Goal: Task Accomplishment & Management: Complete application form

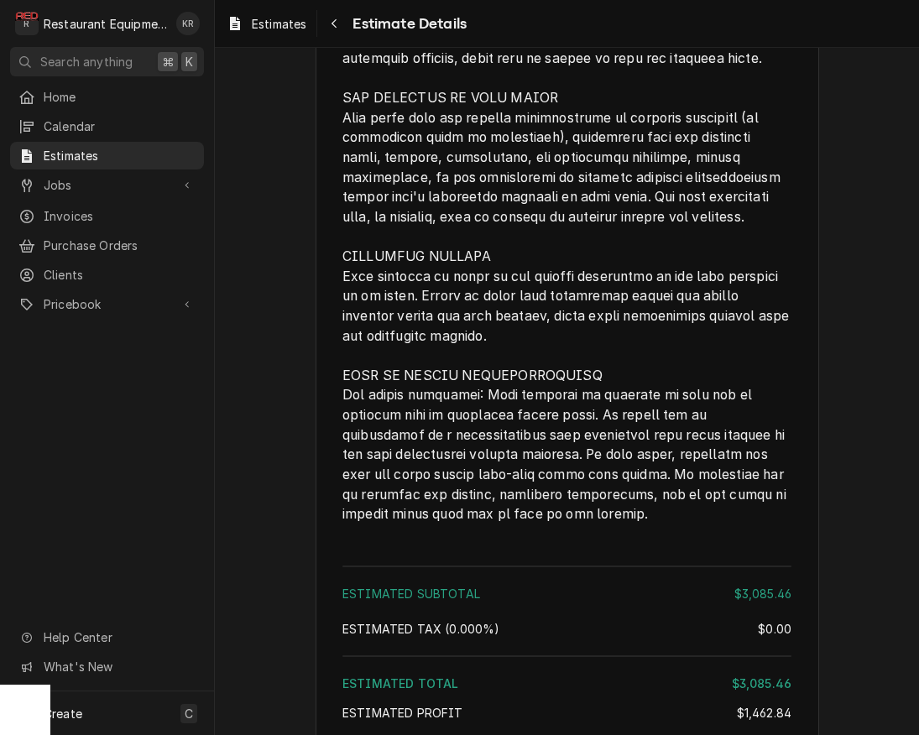
scroll to position [4512, 0]
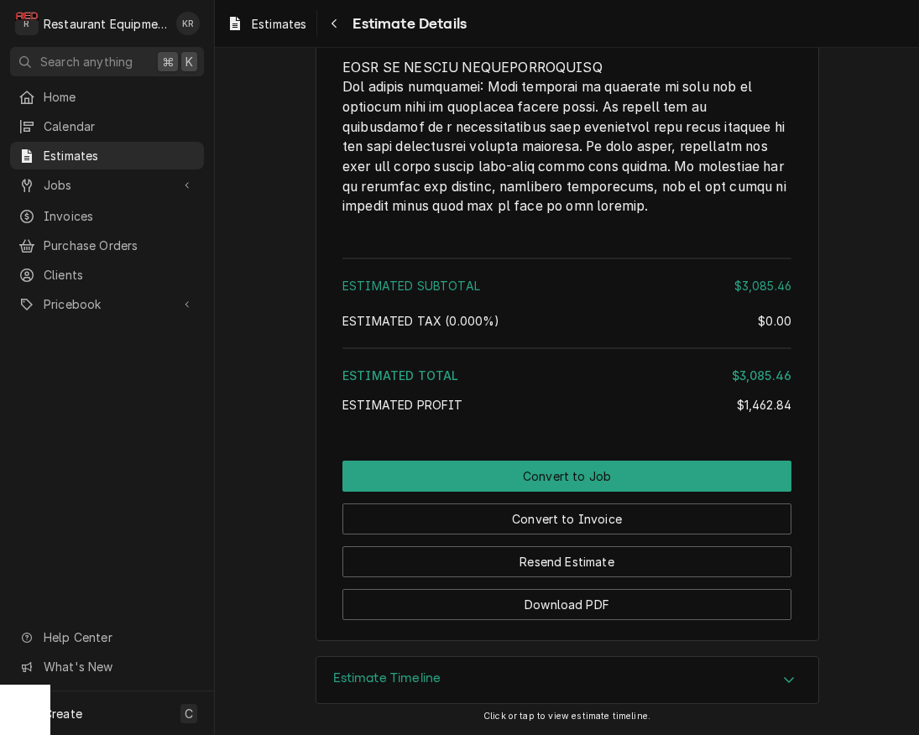
click at [485, 683] on div "Estimate Timeline" at bounding box center [567, 680] width 502 height 47
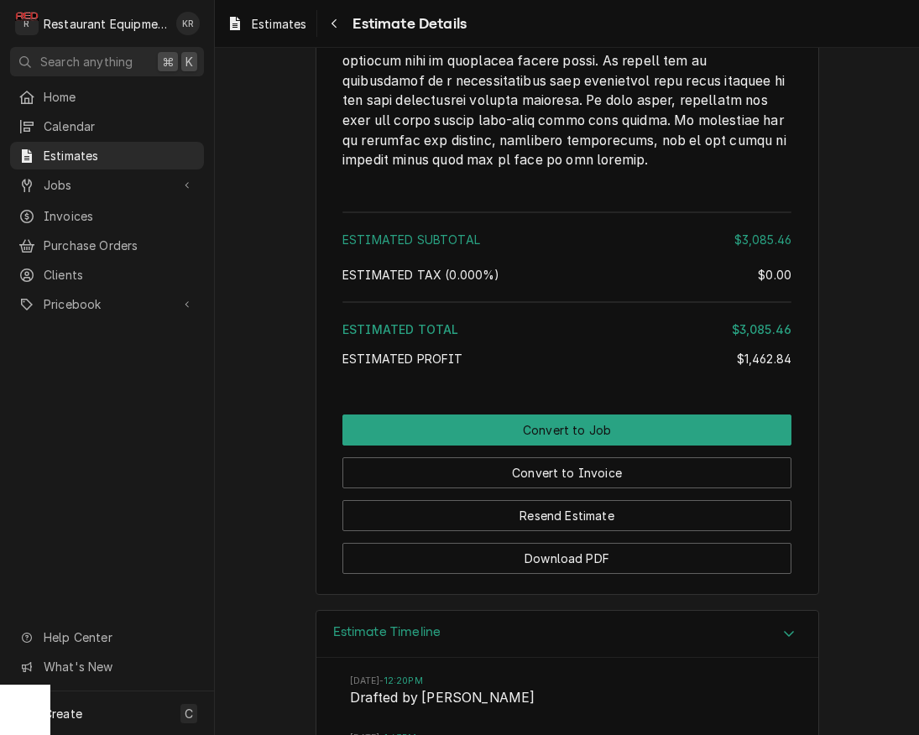
scroll to position [4819, 0]
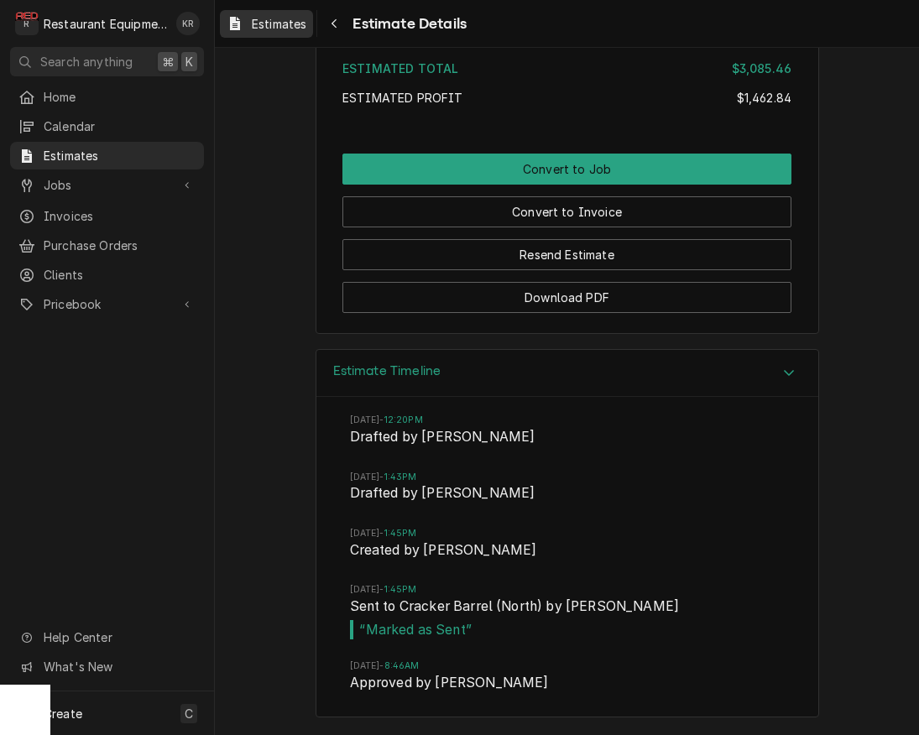
click at [270, 30] on span "Estimates" at bounding box center [279, 24] width 55 height 18
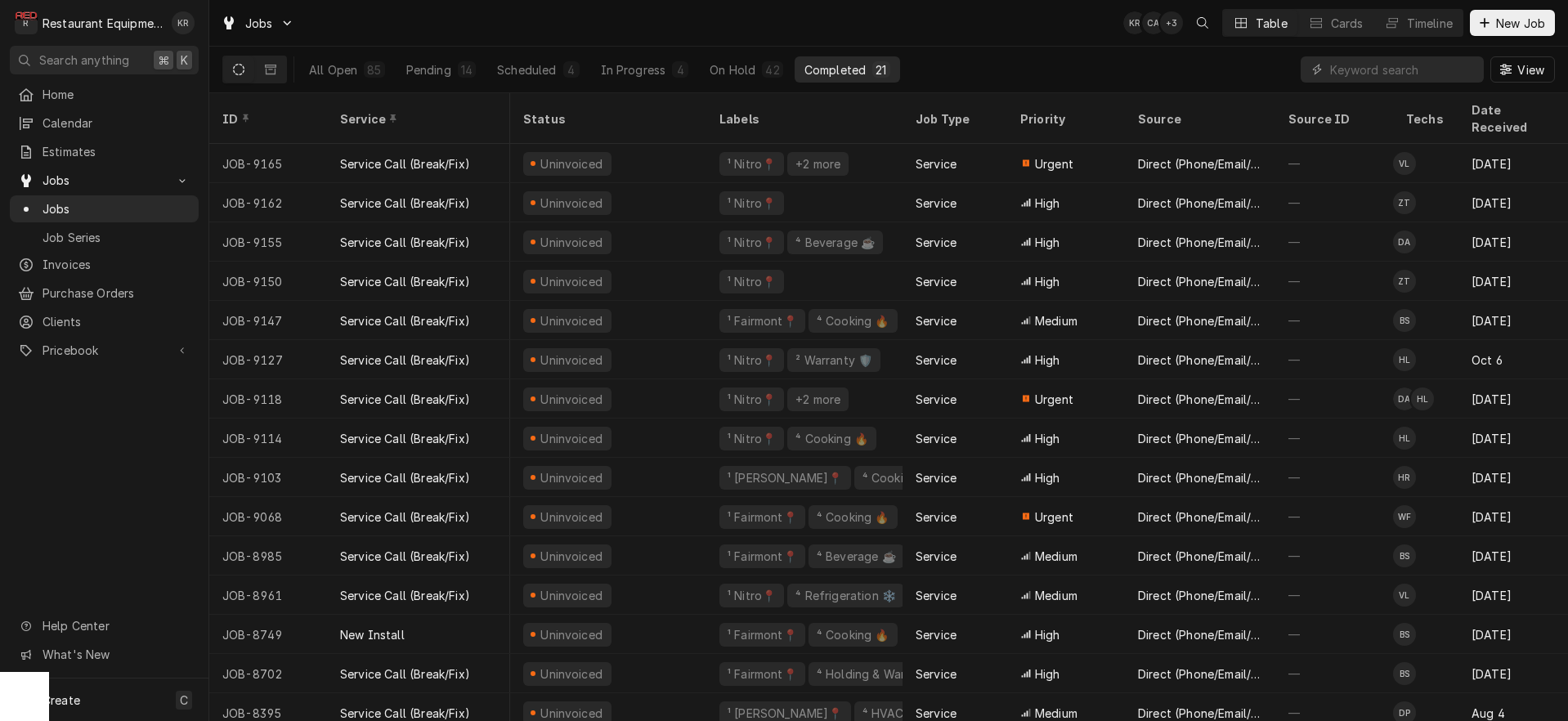
scroll to position [0, 7]
click at [1377, 68] on input "Dynamic Content Wrapper" at bounding box center [1402, 69] width 145 height 26
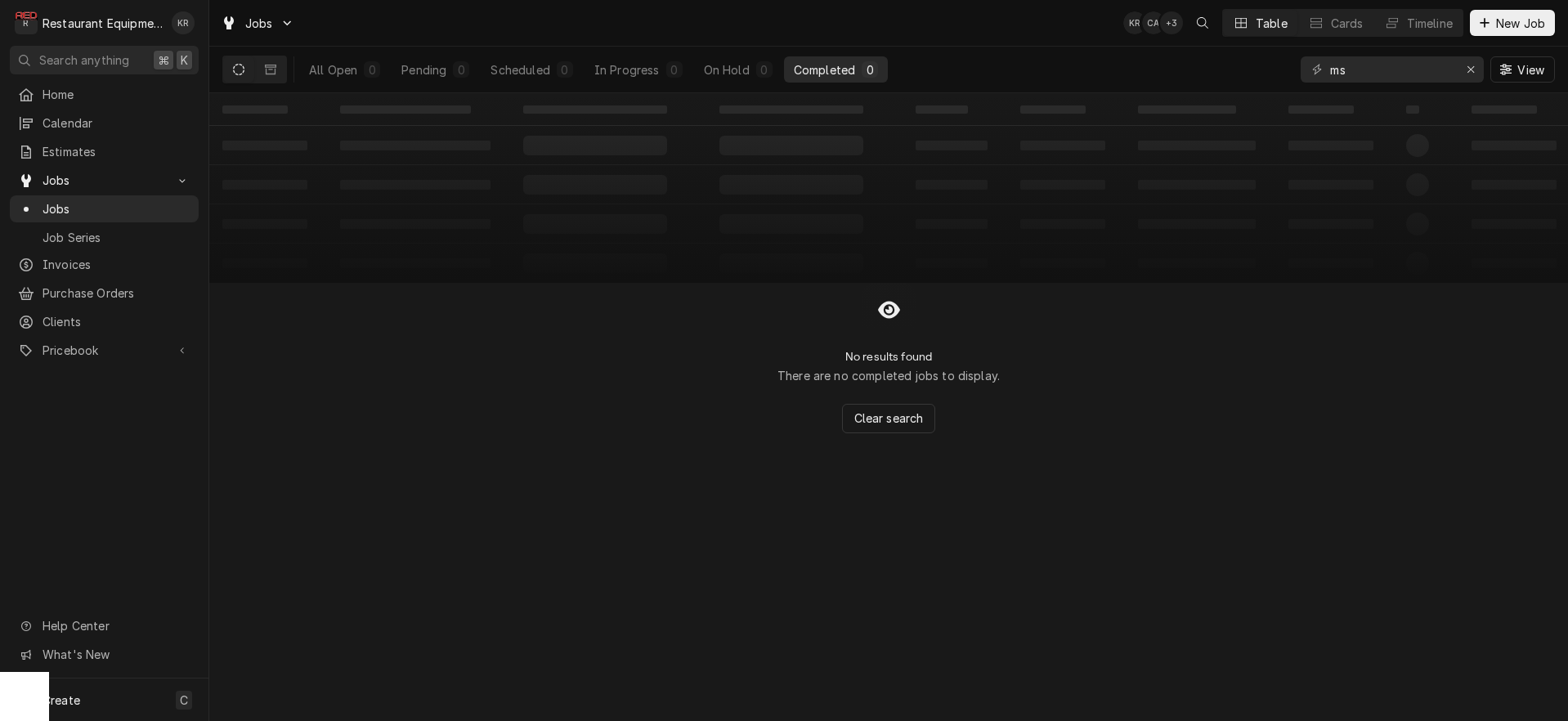
type input "m"
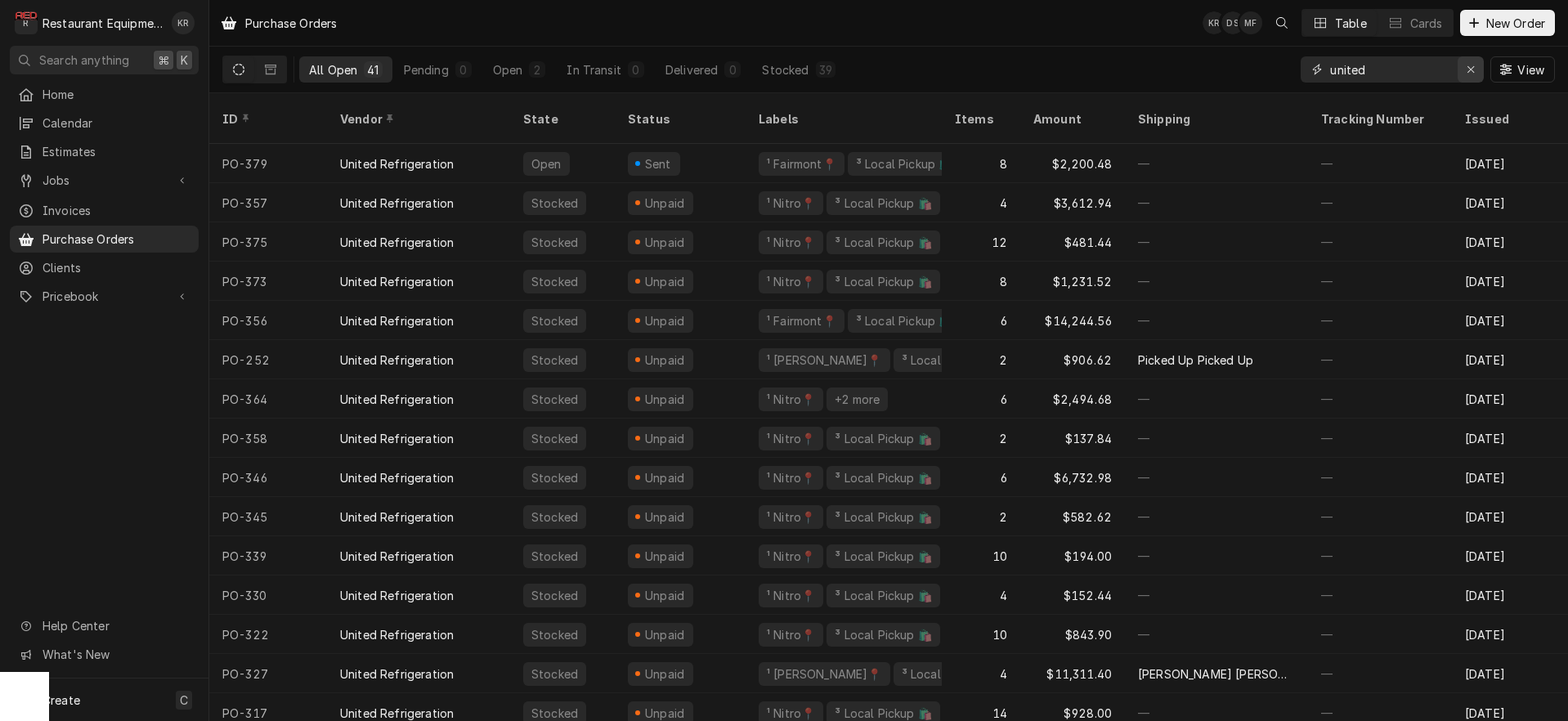
click at [1475, 74] on div "Erase input" at bounding box center [1471, 69] width 17 height 17
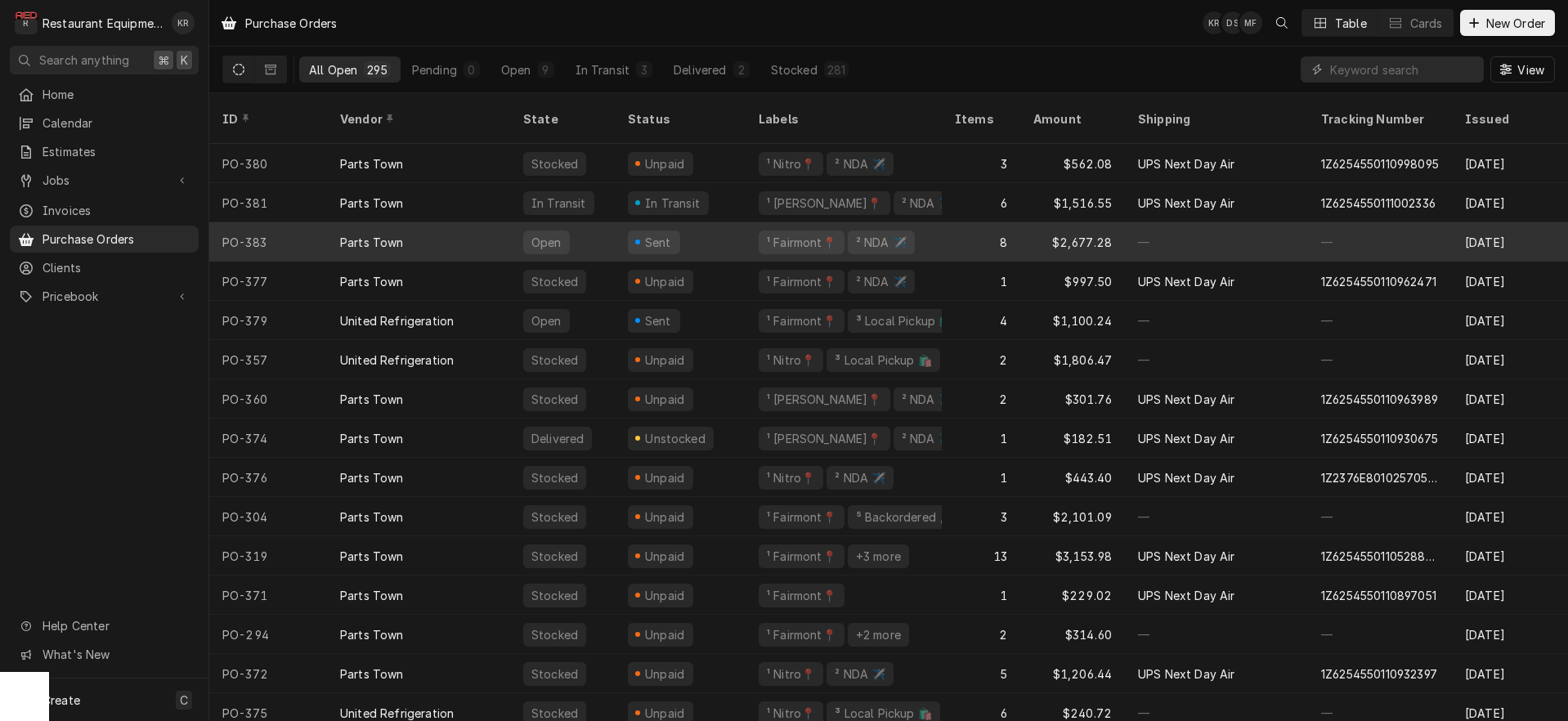
click at [635, 238] on span "Dynamic Content Wrapper" at bounding box center [637, 242] width 7 height 8
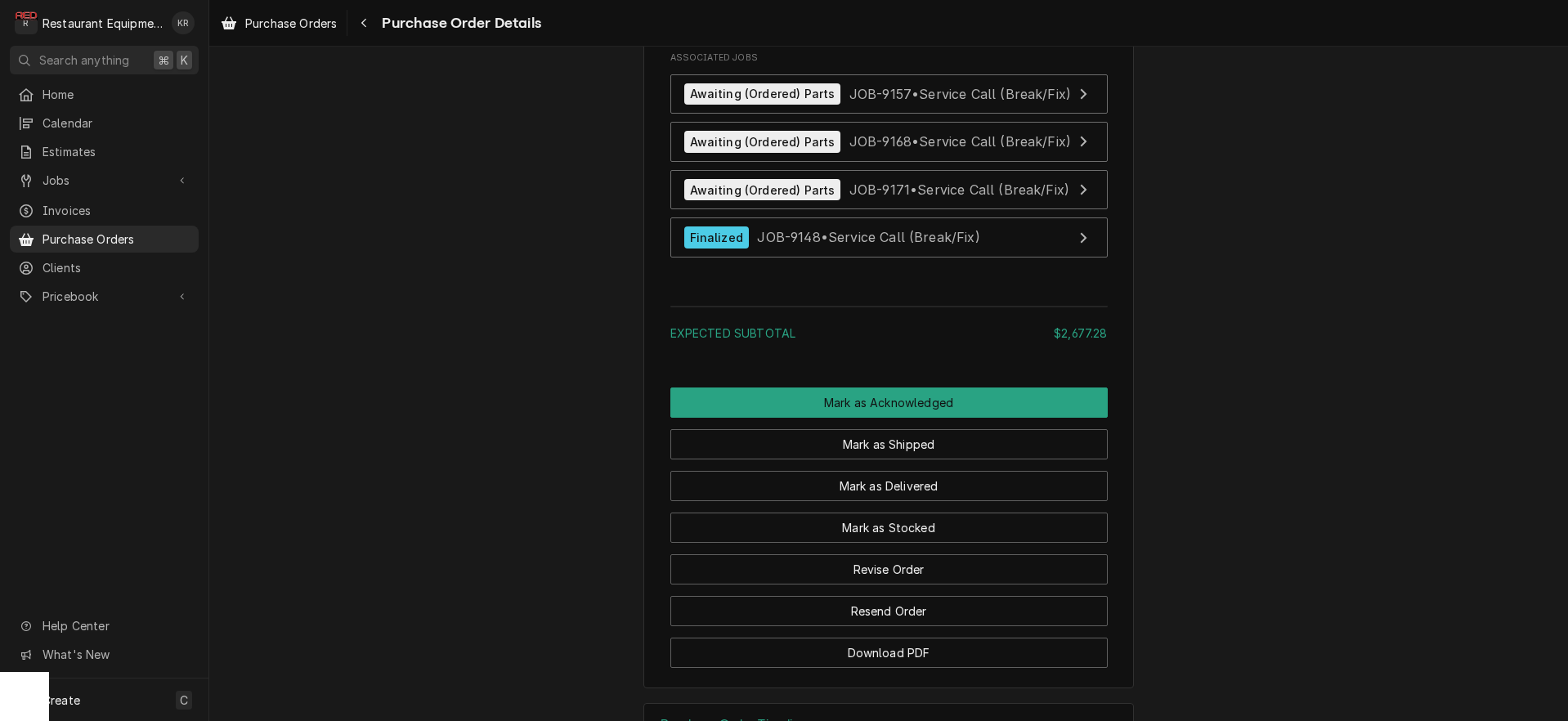
scroll to position [3144, 0]
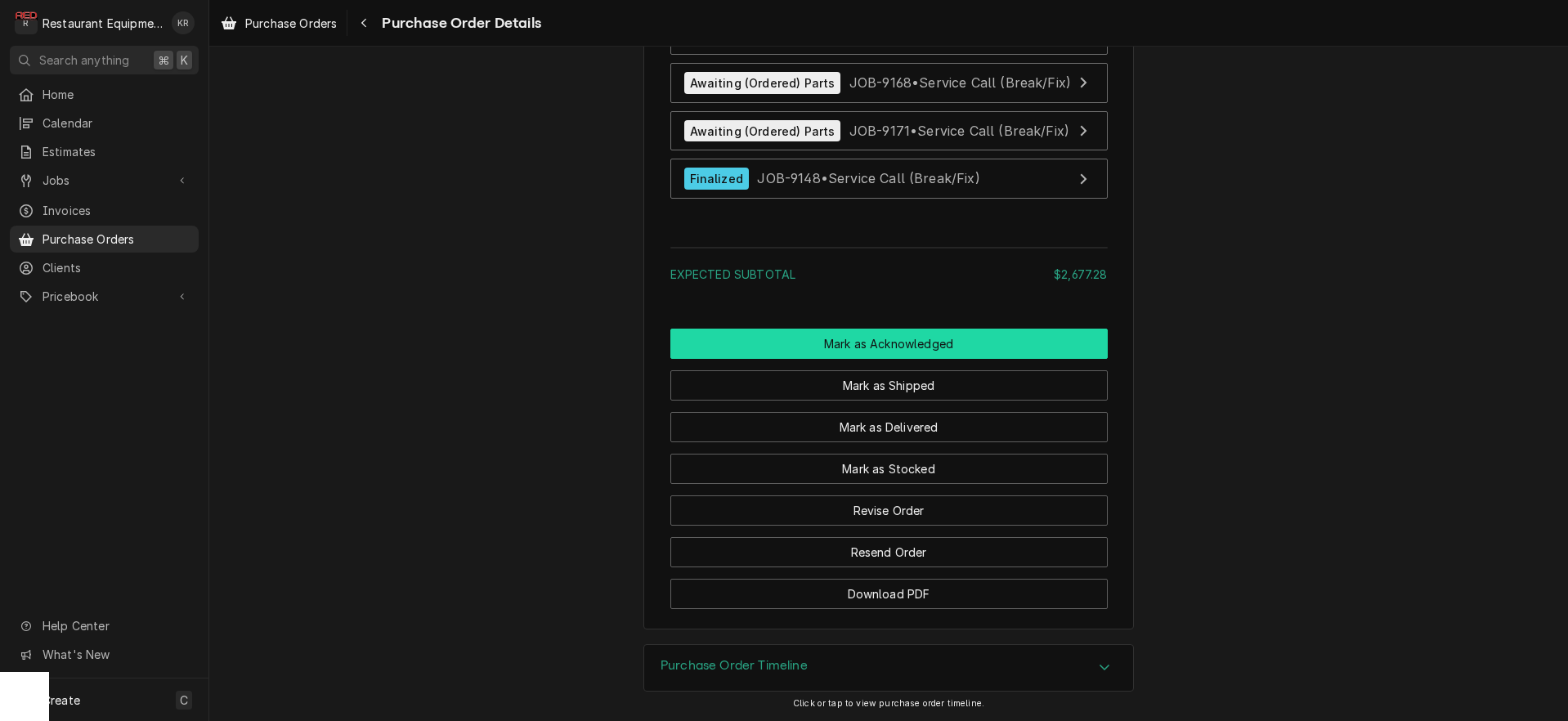
click at [903, 349] on button "Mark as Acknowledged" at bounding box center [888, 343] width 437 height 30
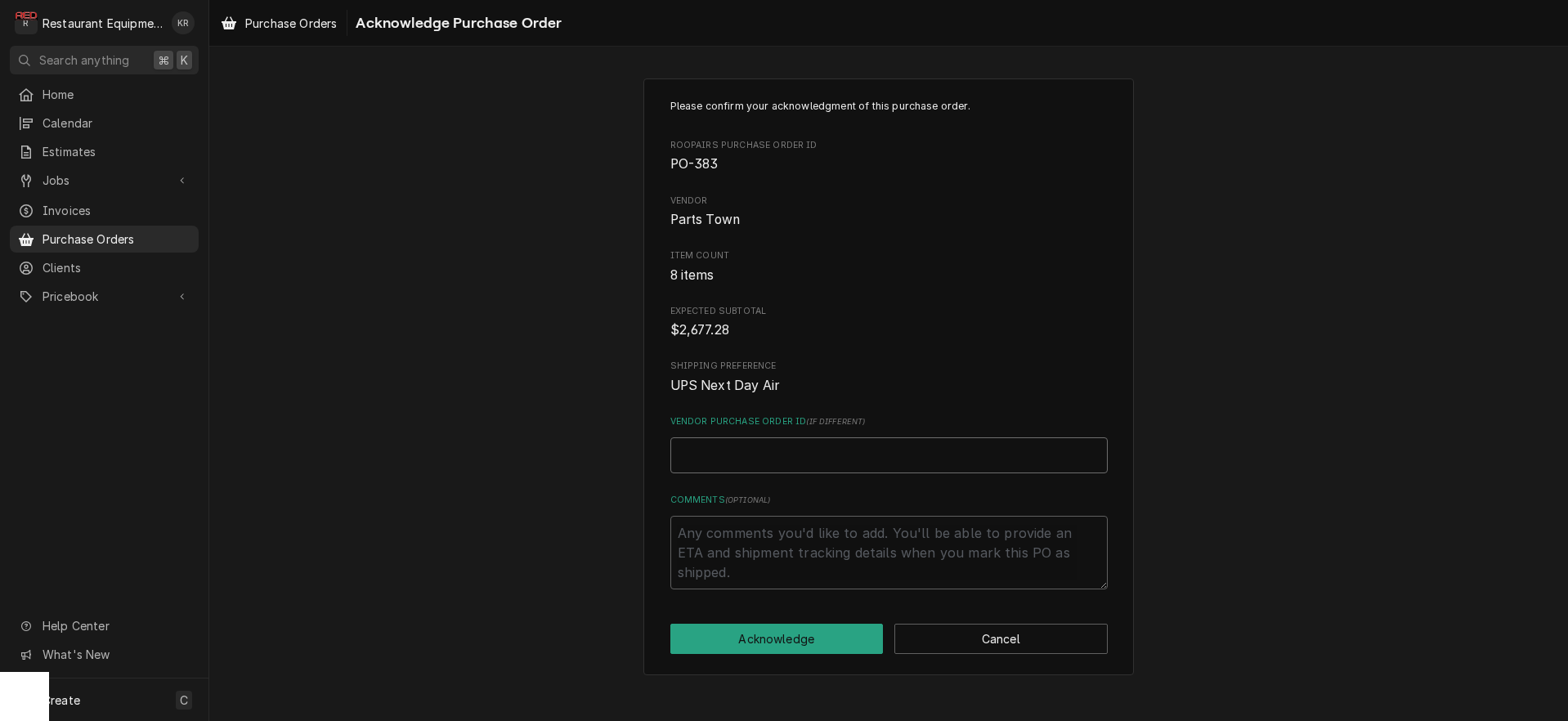
click at [761, 455] on input "Vendor Purchase Order ID ( if different )" at bounding box center [888, 455] width 437 height 36
paste input "0506828422"
type textarea "x"
type input "0506828422"
click at [775, 647] on button "Acknowledge" at bounding box center [776, 638] width 213 height 30
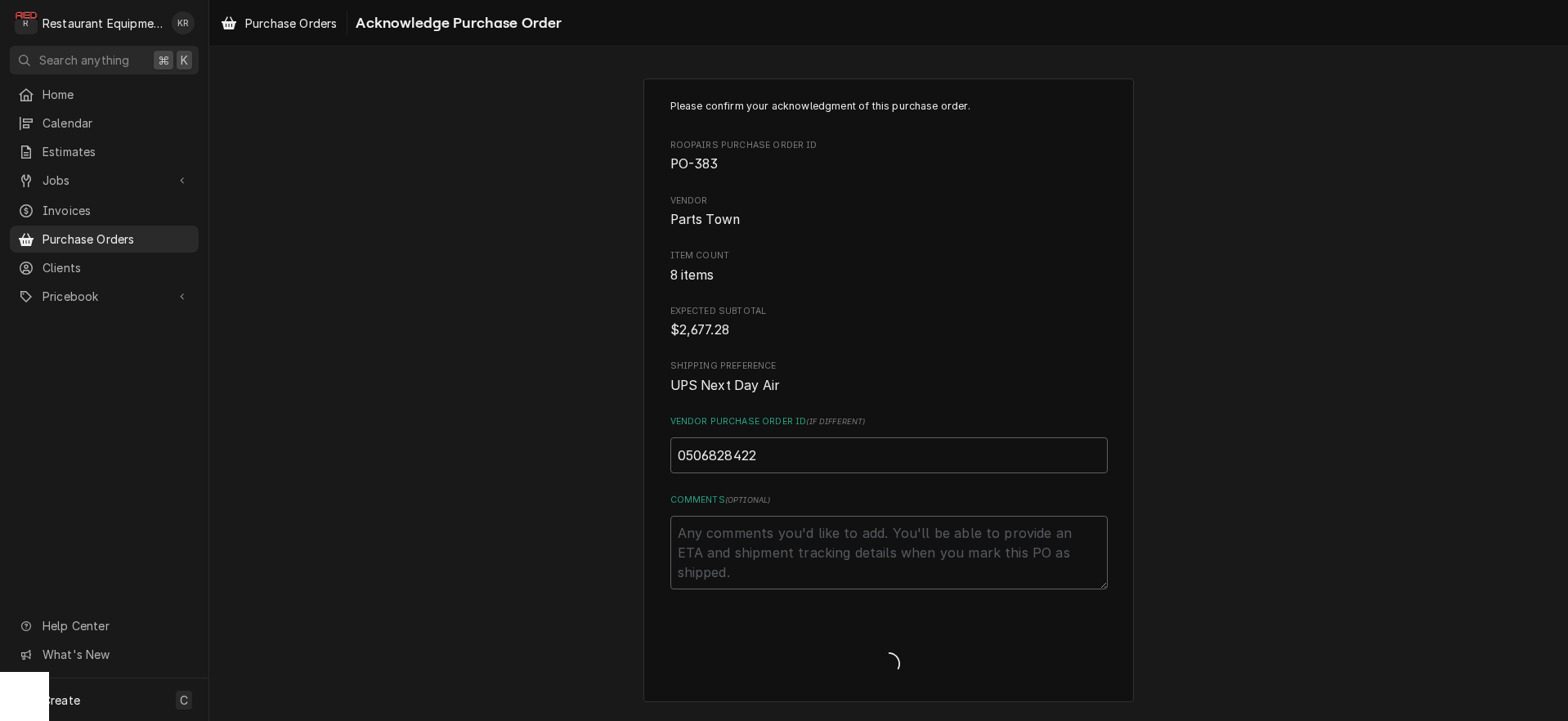
type textarea "x"
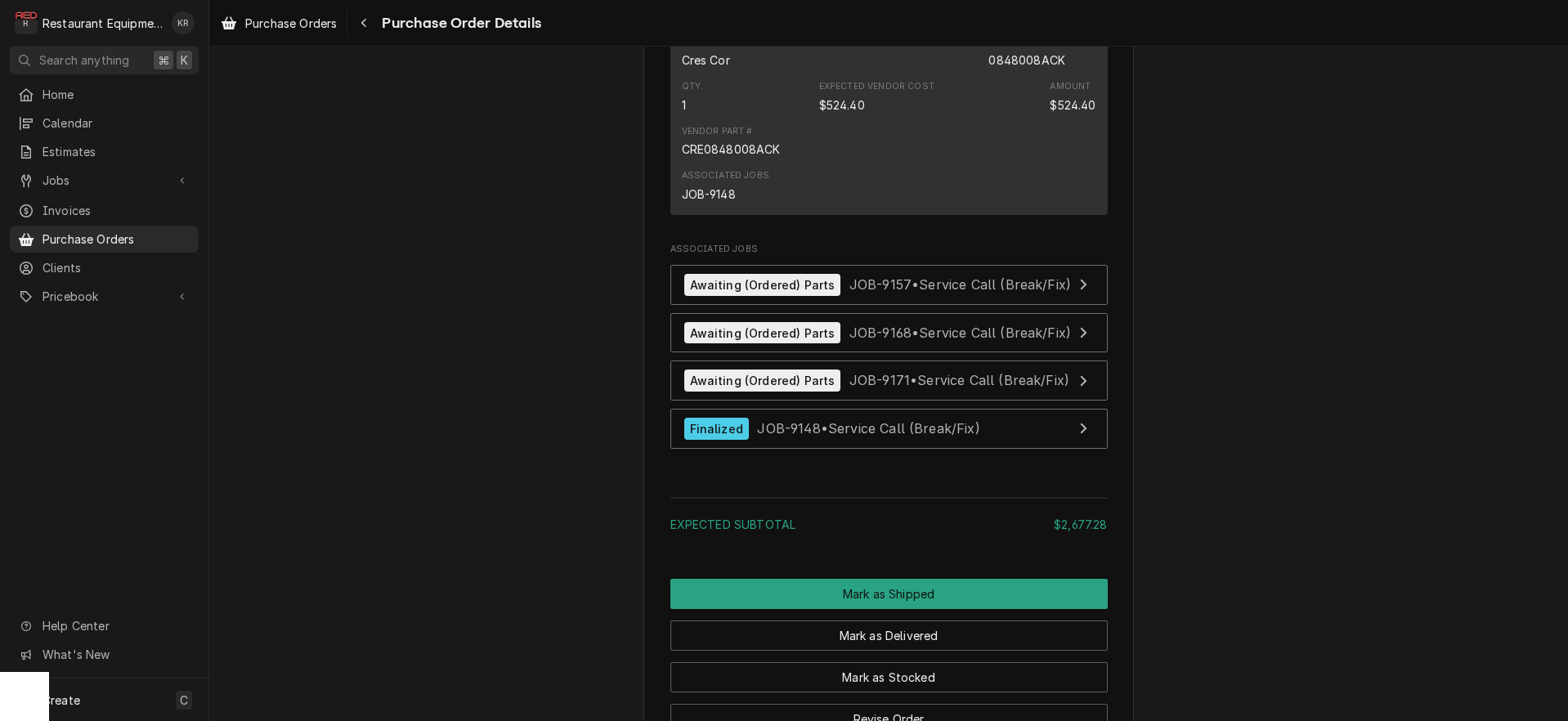
scroll to position [3117, 0]
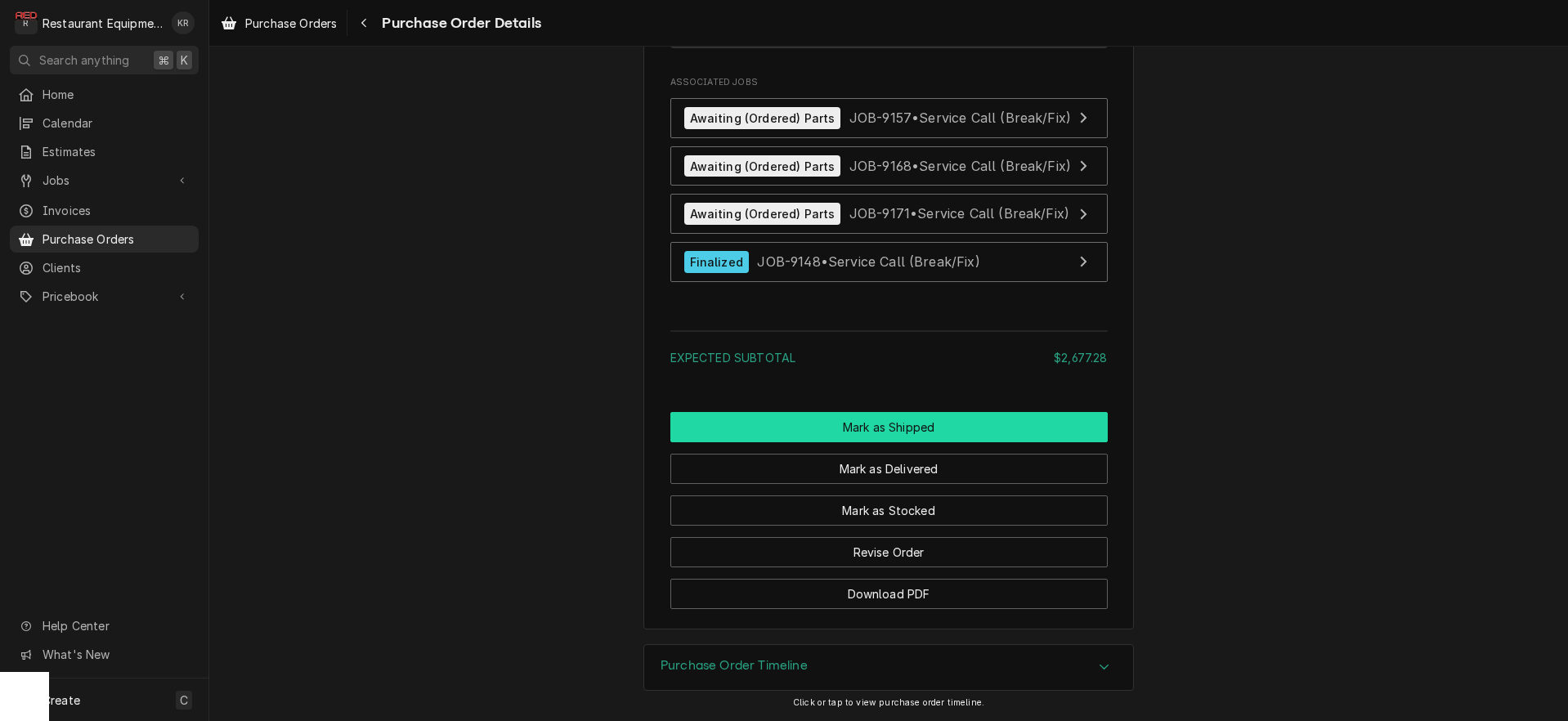
click at [897, 430] on button "Mark as Shipped" at bounding box center [888, 427] width 437 height 30
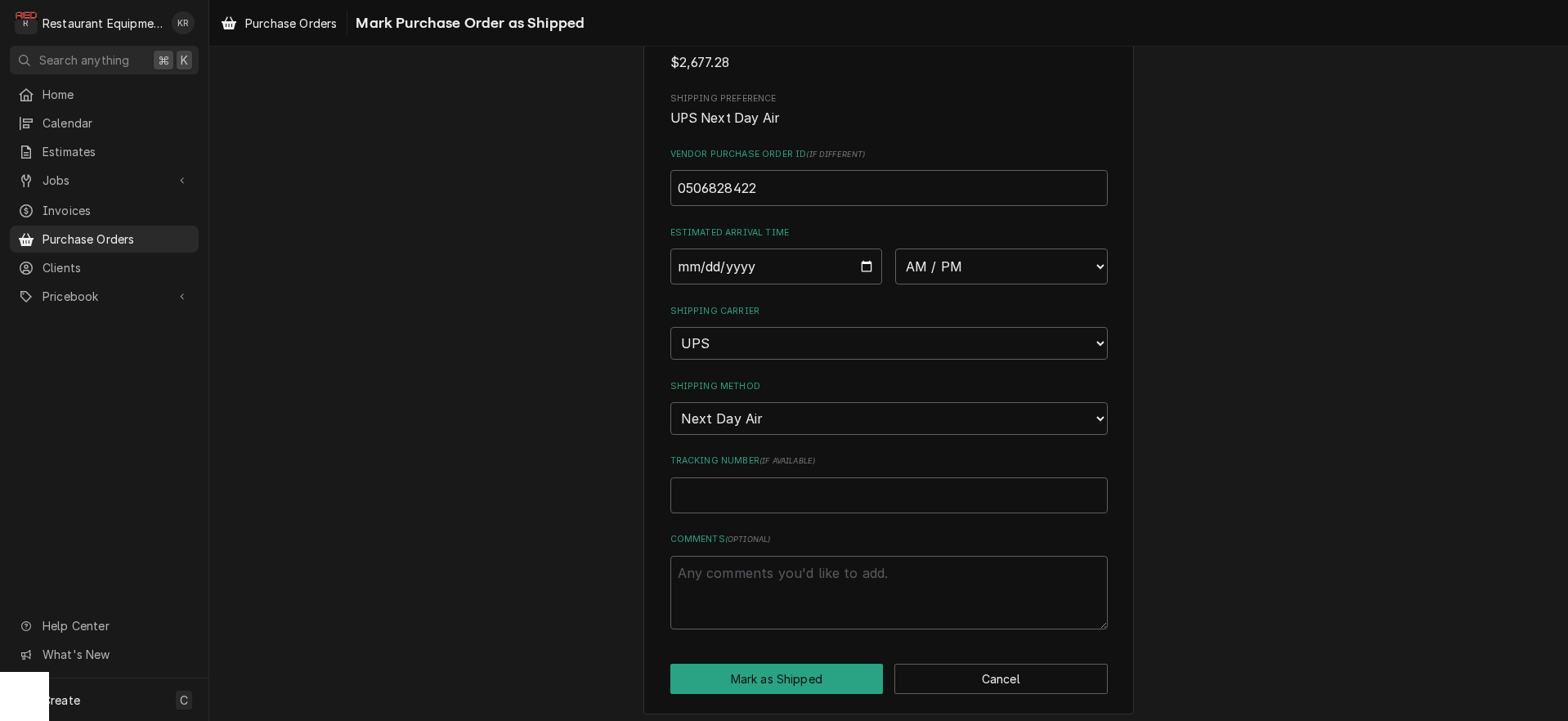
scroll to position [272, 0]
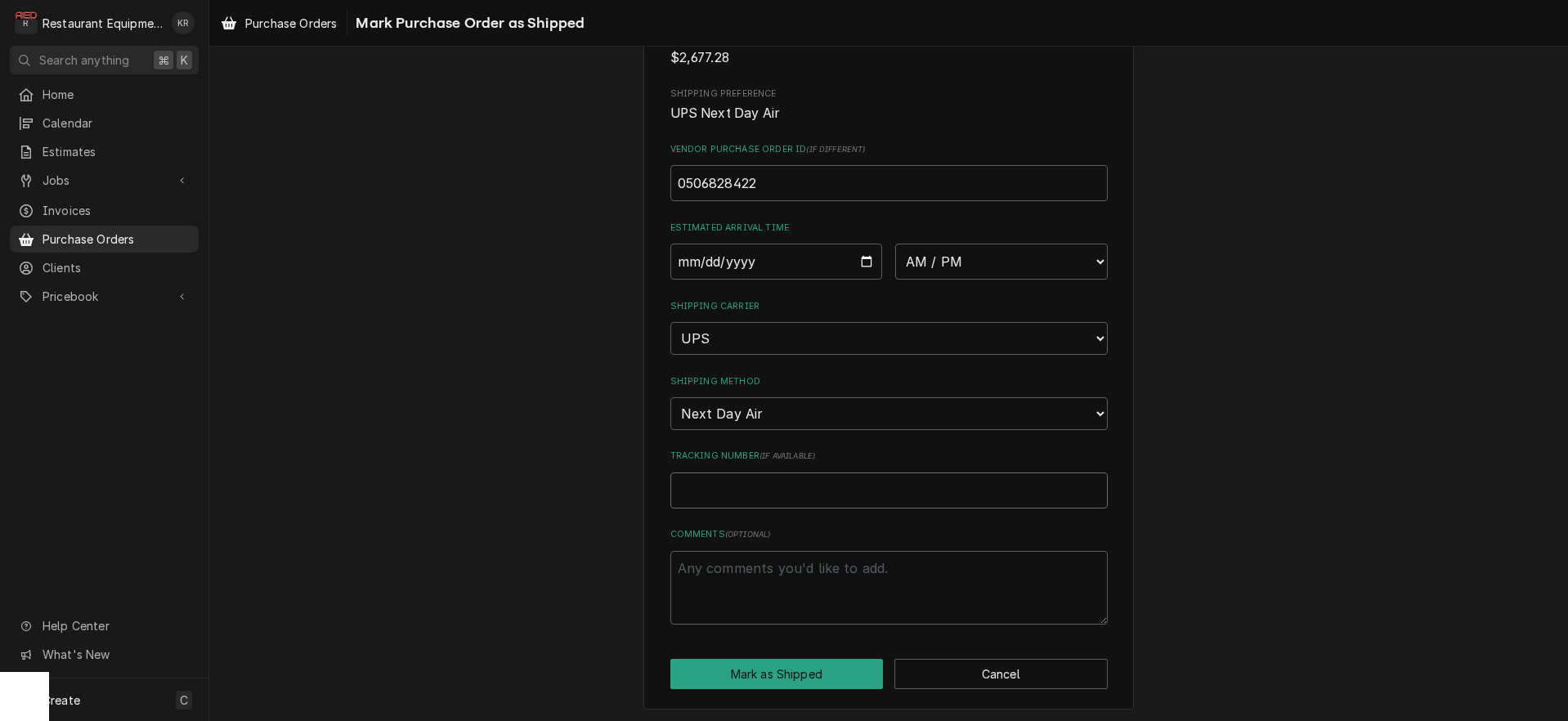
click at [740, 475] on input "Tracking Number ( if available )" at bounding box center [888, 490] width 437 height 36
paste input "1Z6254550111001757"
type textarea "x"
type input "1Z6254550111001757"
click at [861, 263] on input "Date" at bounding box center [776, 261] width 212 height 36
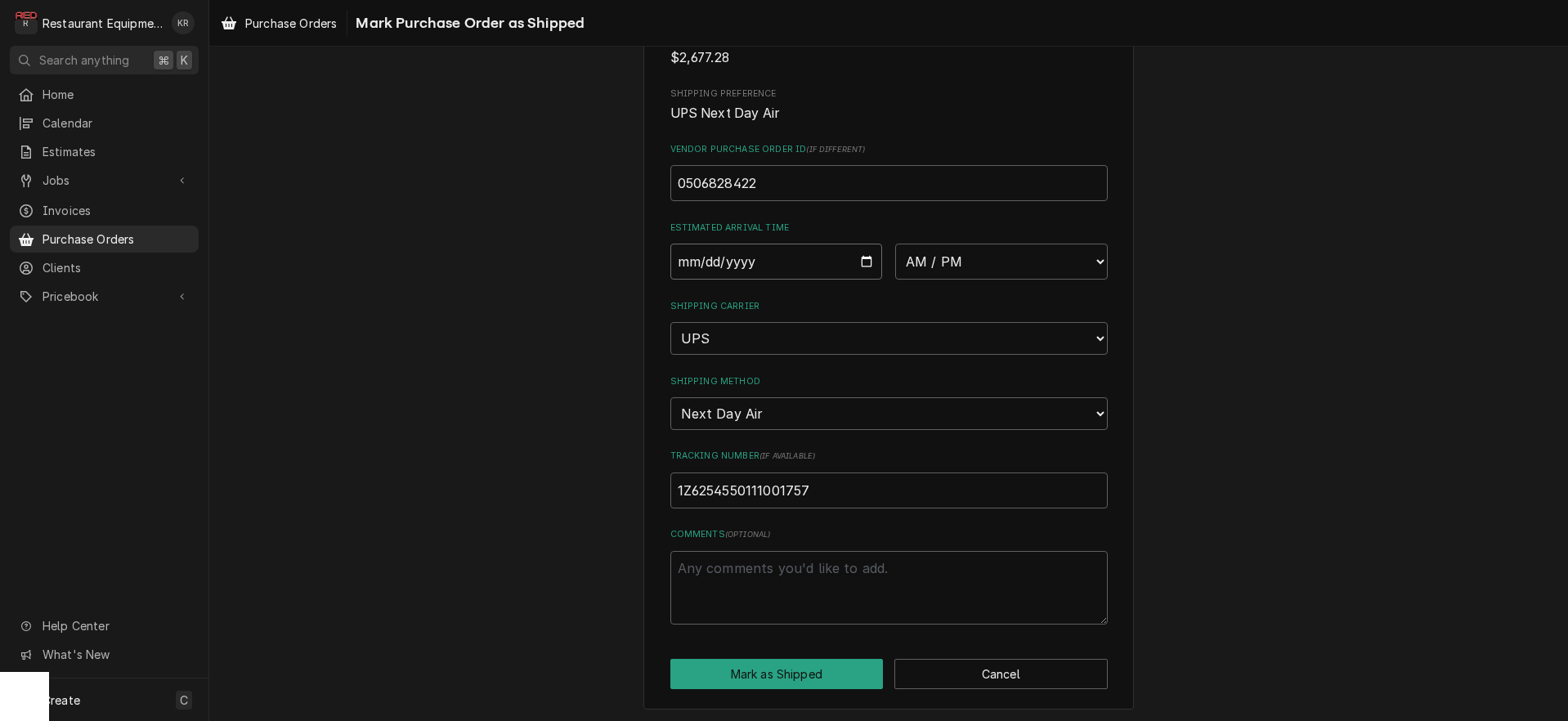
type input "2025-10-14"
type textarea "x"
click at [895, 244] on select "AM / PM 6:00 AM 6:15 AM 6:30 AM 6:45 AM 7:00 AM 7:15 AM 7:30 AM 7:45 AM 8:00 AM…" at bounding box center [1001, 261] width 212 height 36
select select "10:30:00"
click option "10:30 AM" at bounding box center [0, 0] width 0 height 0
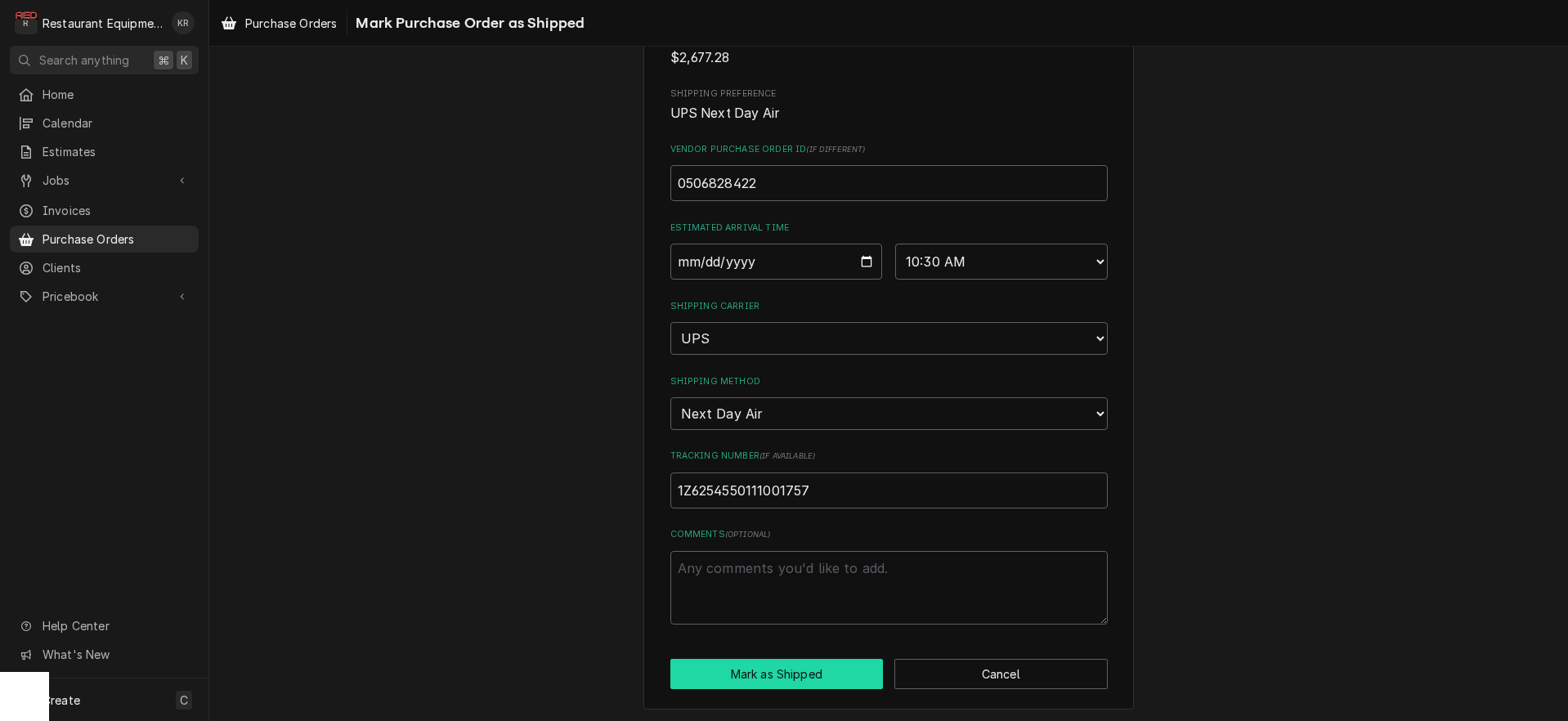
click at [800, 664] on button "Mark as Shipped" at bounding box center [776, 673] width 213 height 30
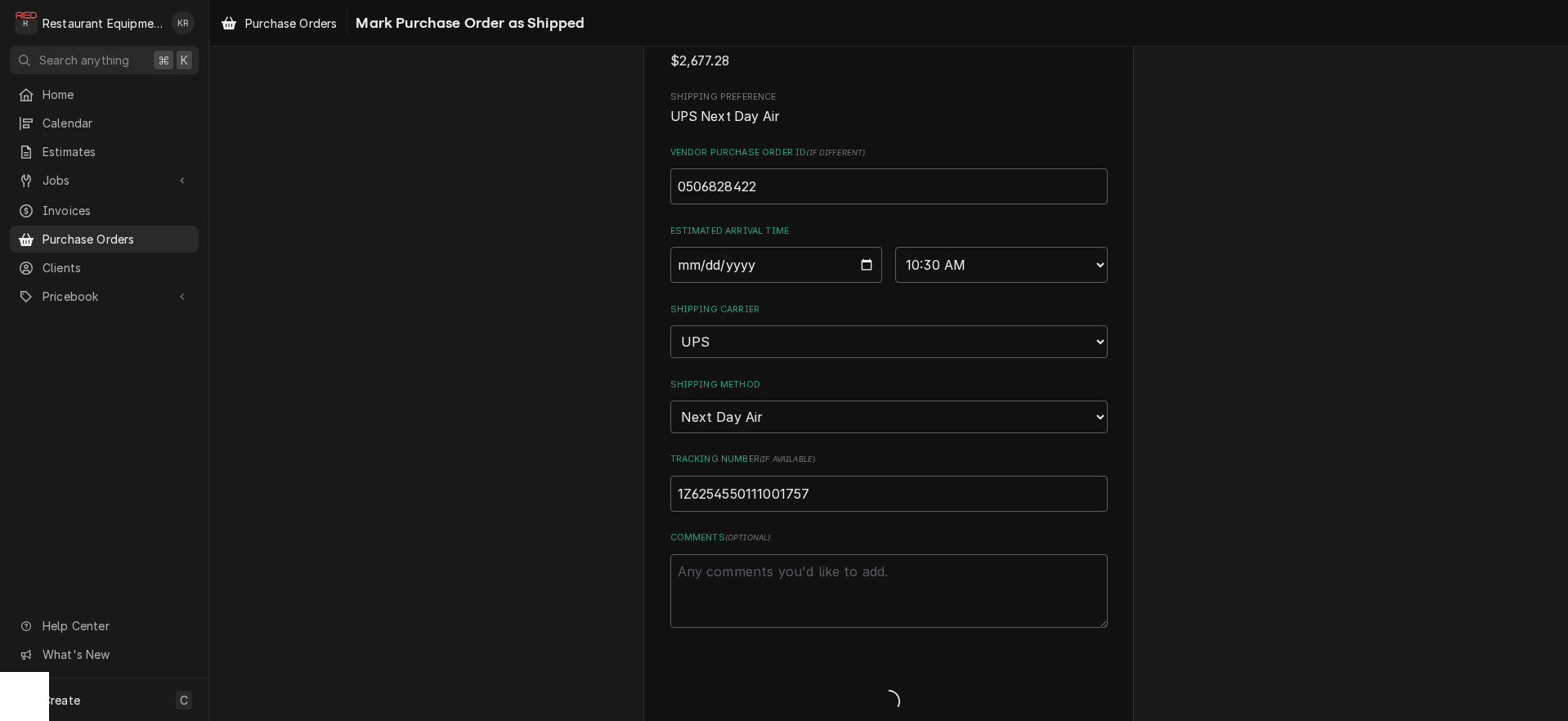
type textarea "x"
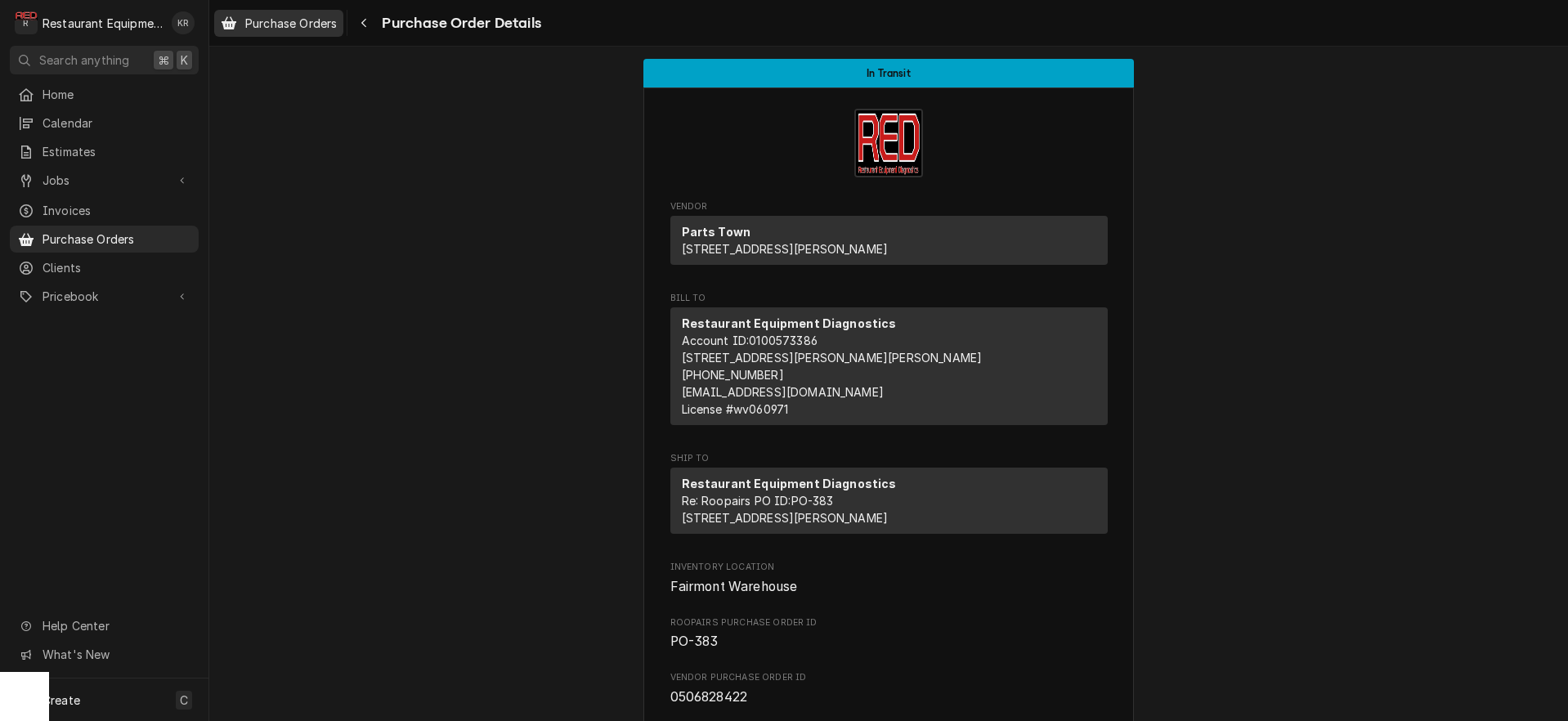
click at [278, 26] on span "Purchase Orders" at bounding box center [291, 23] width 92 height 18
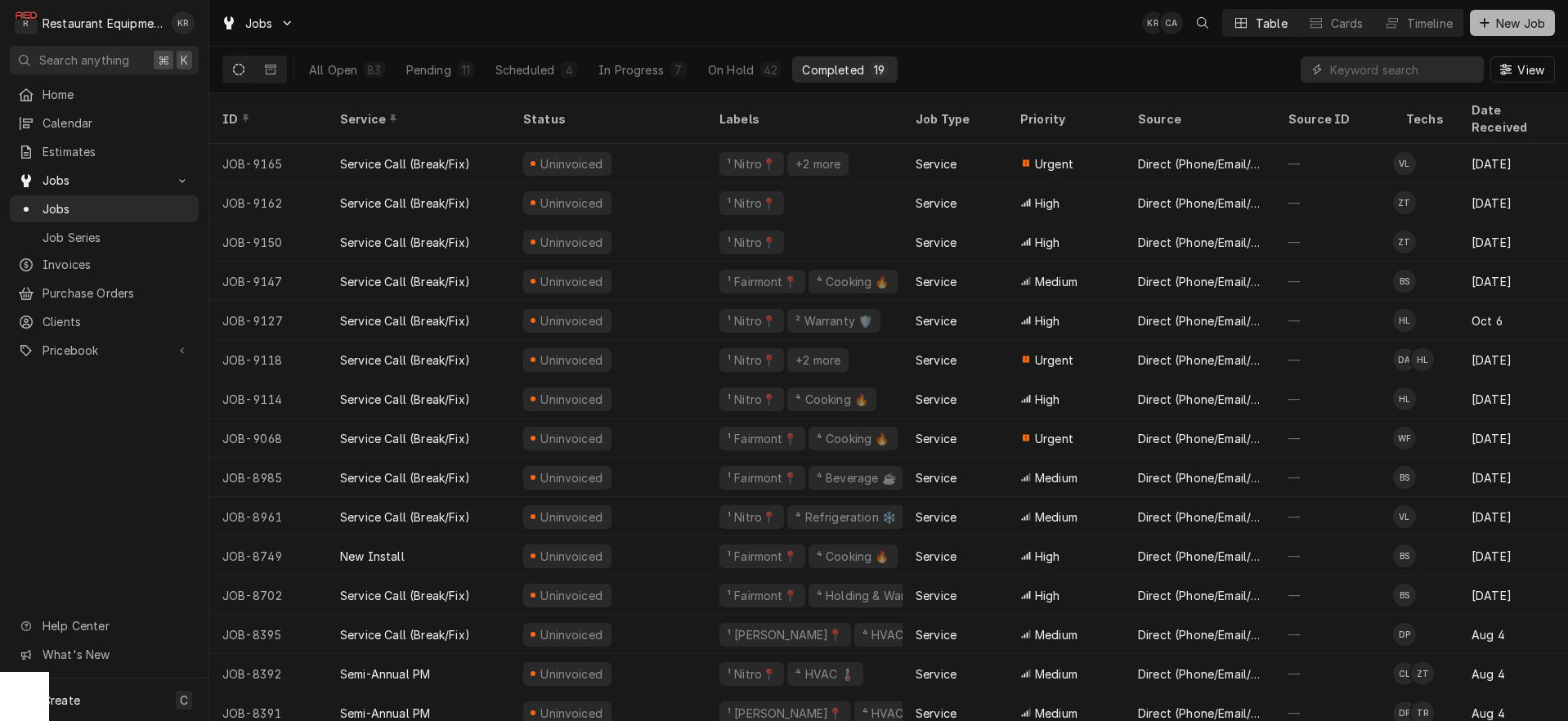
click at [1504, 32] on button "New Job" at bounding box center [1512, 22] width 85 height 26
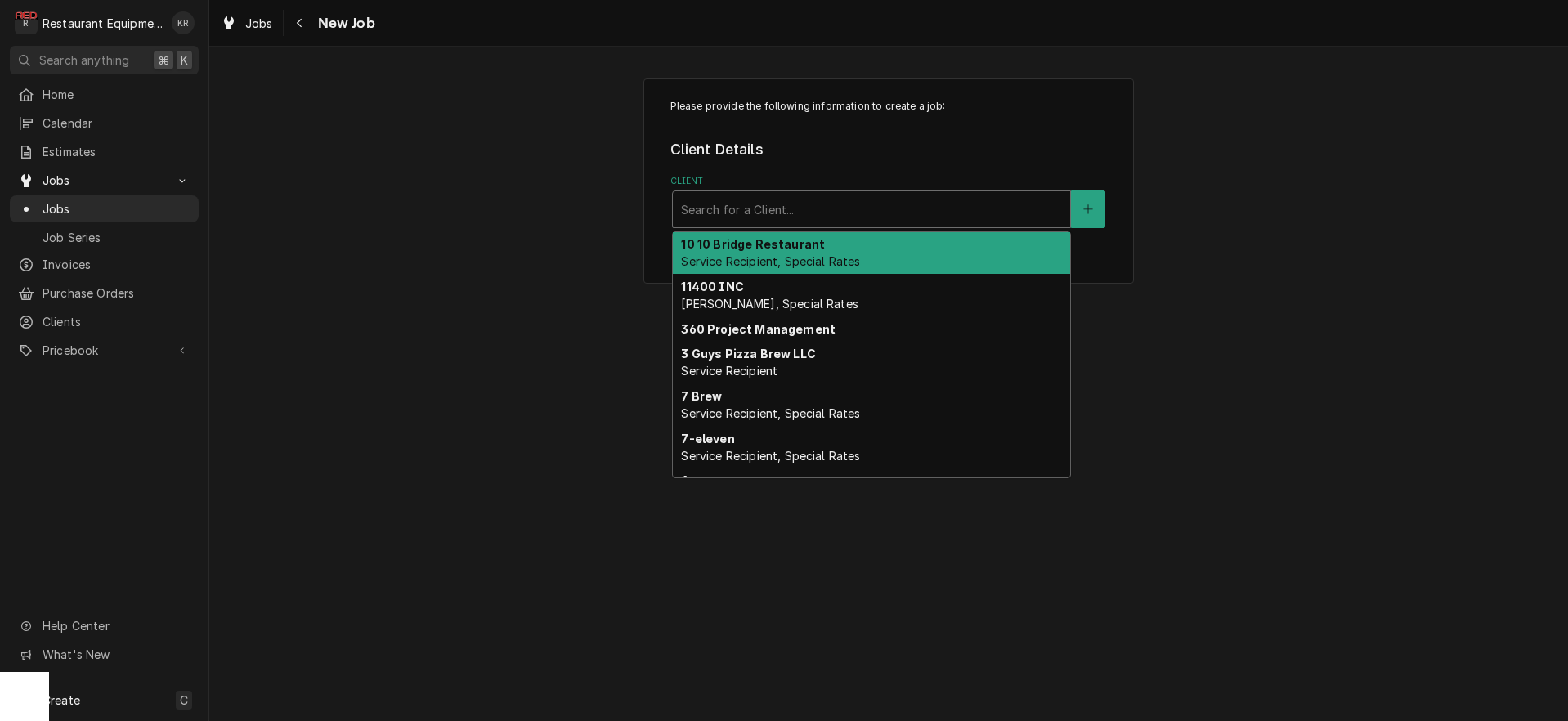
click at [827, 203] on div "Client" at bounding box center [871, 209] width 381 height 29
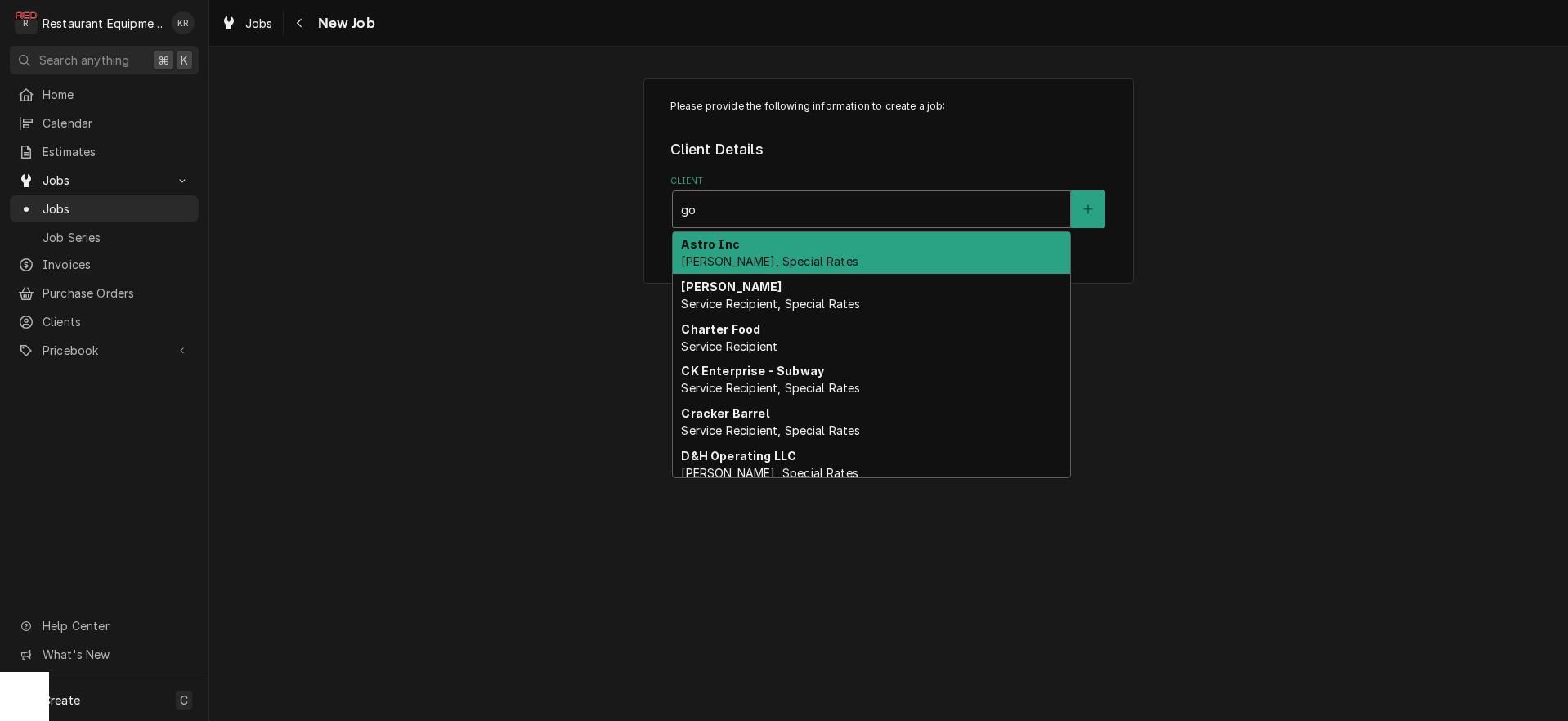
type input "go m"
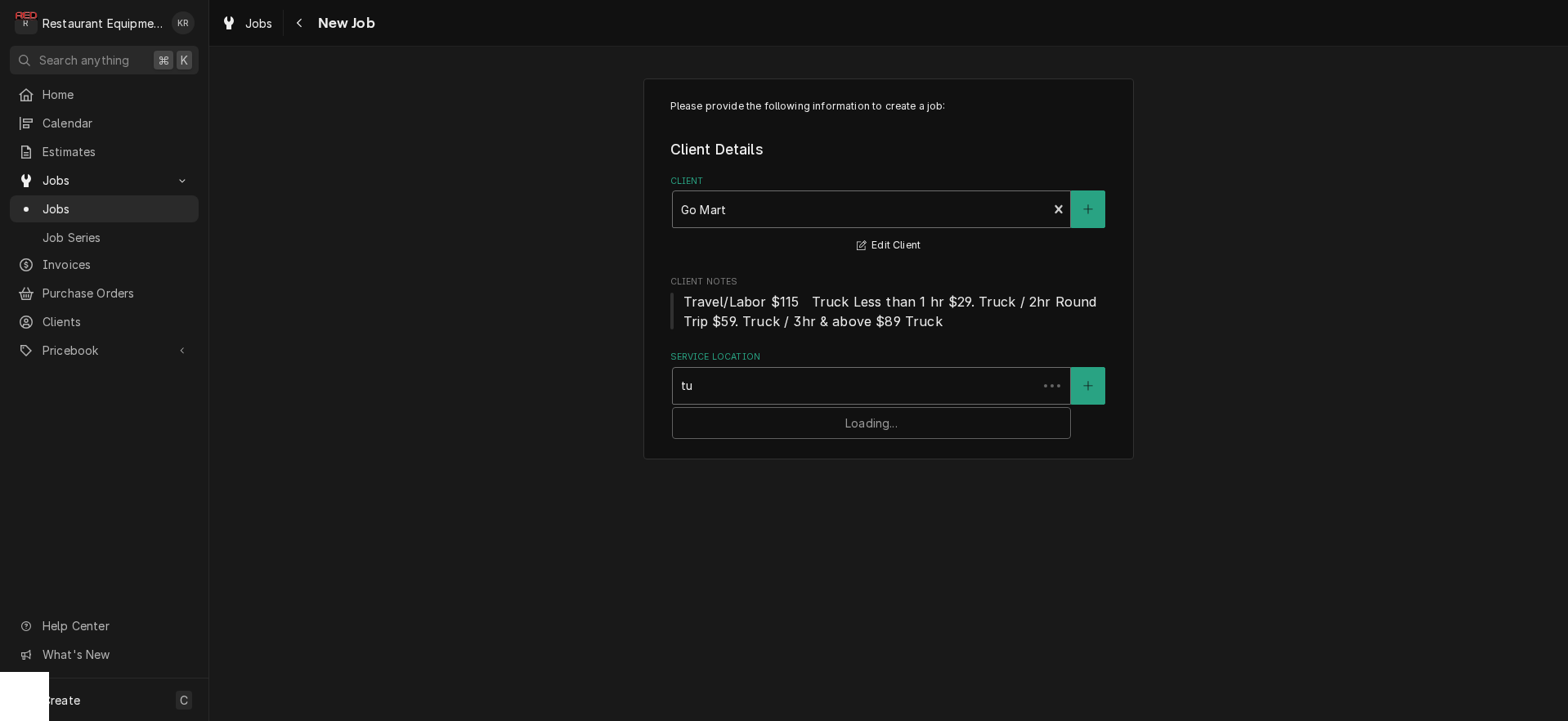
type input "t"
click at [265, 31] on div "Jobs" at bounding box center [246, 22] width 58 height 20
